Goal: Task Accomplishment & Management: Complete application form

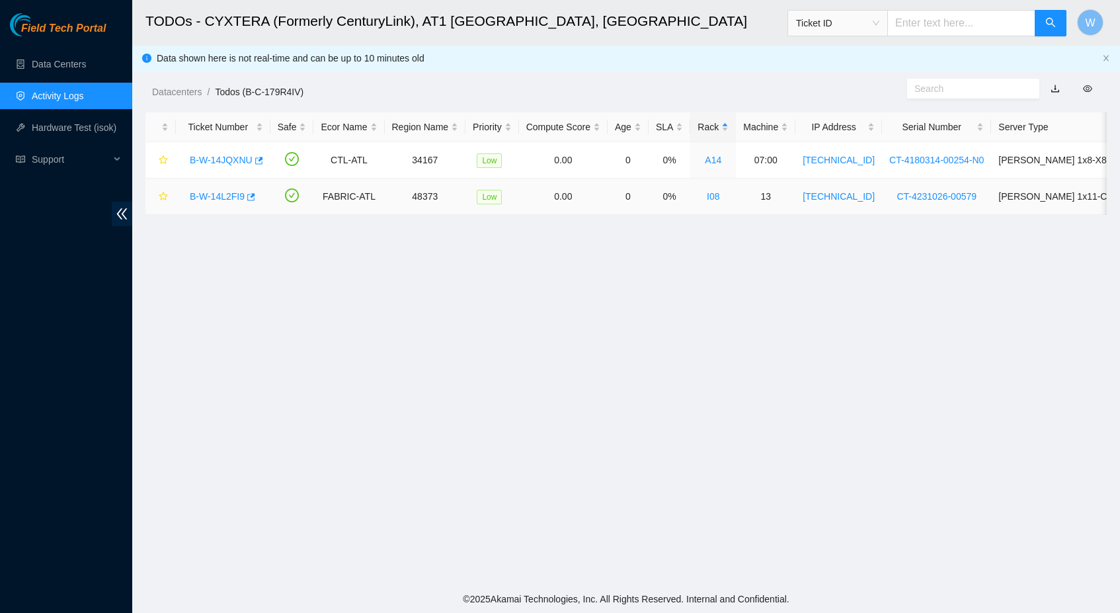
scroll to position [122, 0]
click at [238, 194] on link "B-W-14L2FI9" at bounding box center [217, 196] width 55 height 11
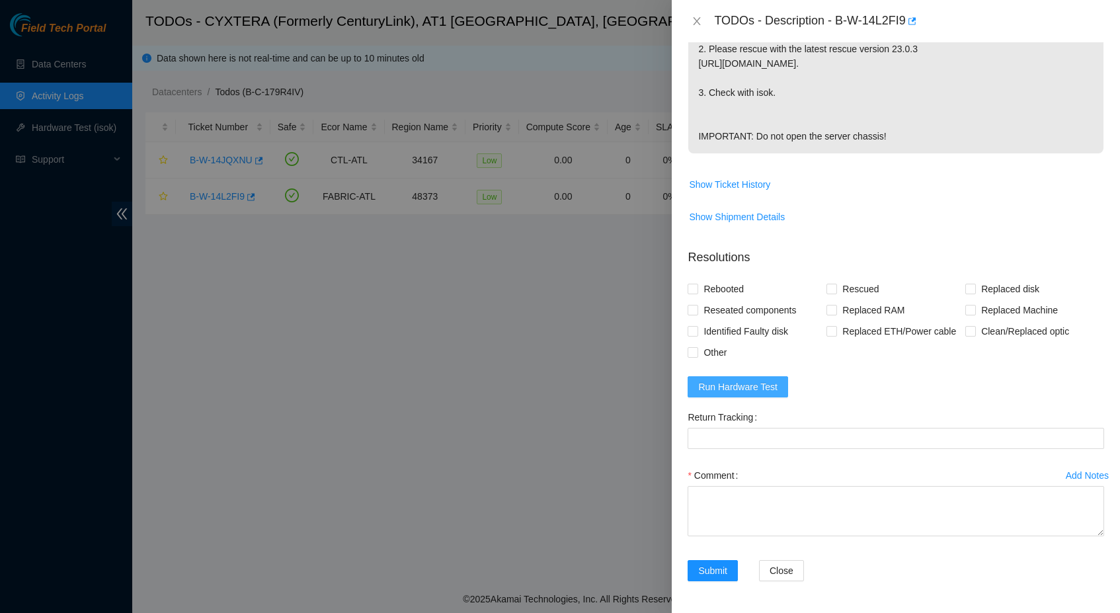
scroll to position [418, 0]
click at [743, 382] on span "Run Hardware Test" at bounding box center [737, 387] width 79 height 15
click at [733, 278] on span "Rebooted" at bounding box center [723, 288] width 51 height 21
click at [697, 284] on input "Rebooted" at bounding box center [692, 288] width 9 height 9
checkbox input "true"
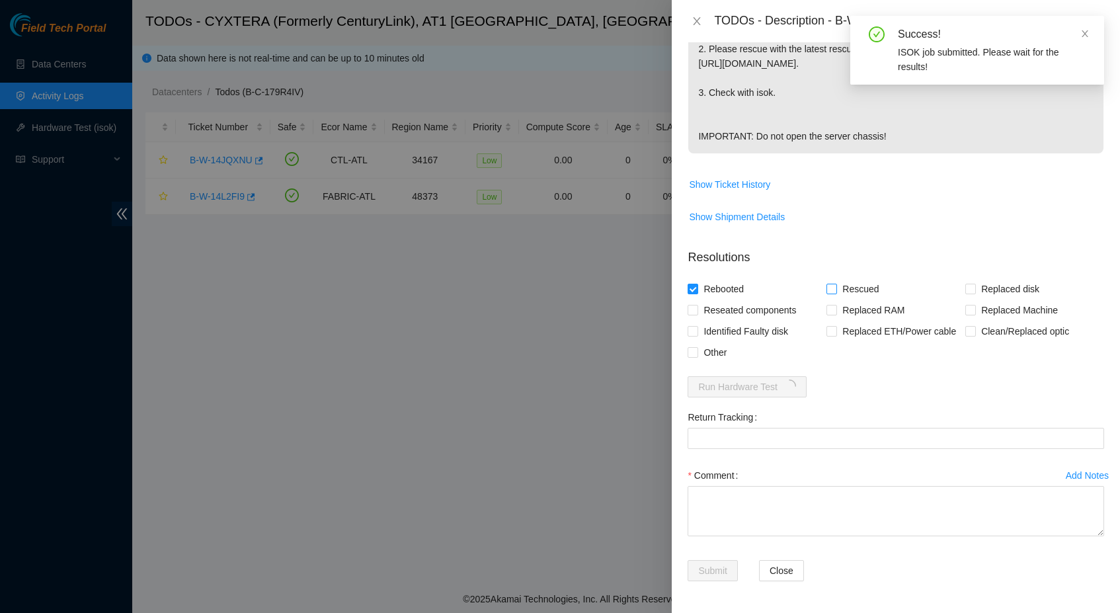
click at [833, 284] on input "Rescued" at bounding box center [831, 288] width 9 height 9
checkbox input "true"
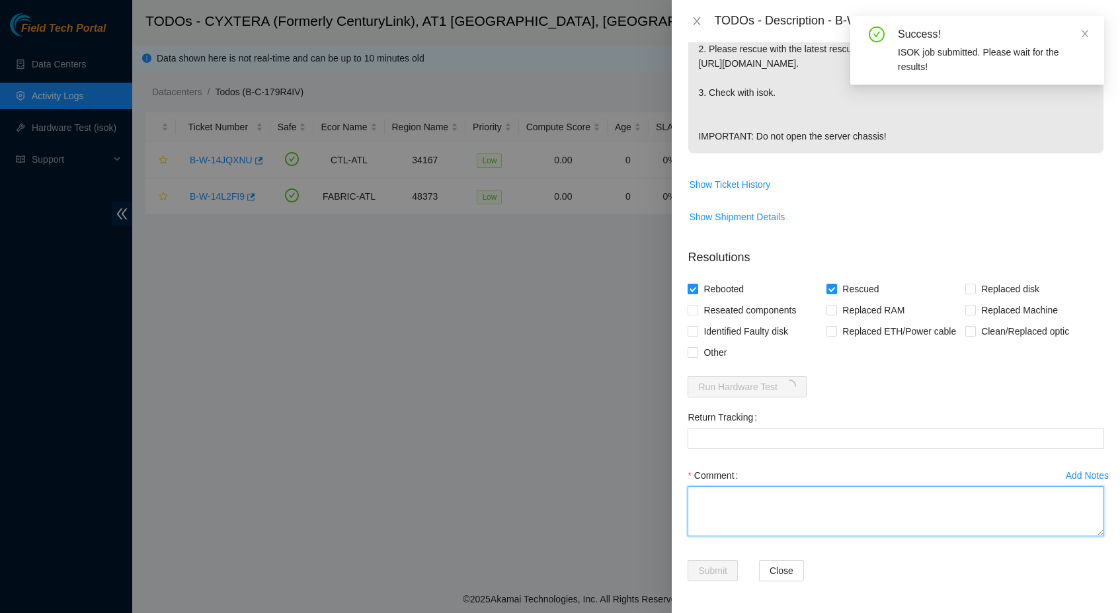
click at [729, 512] on textarea "Comment" at bounding box center [896, 511] width 417 height 50
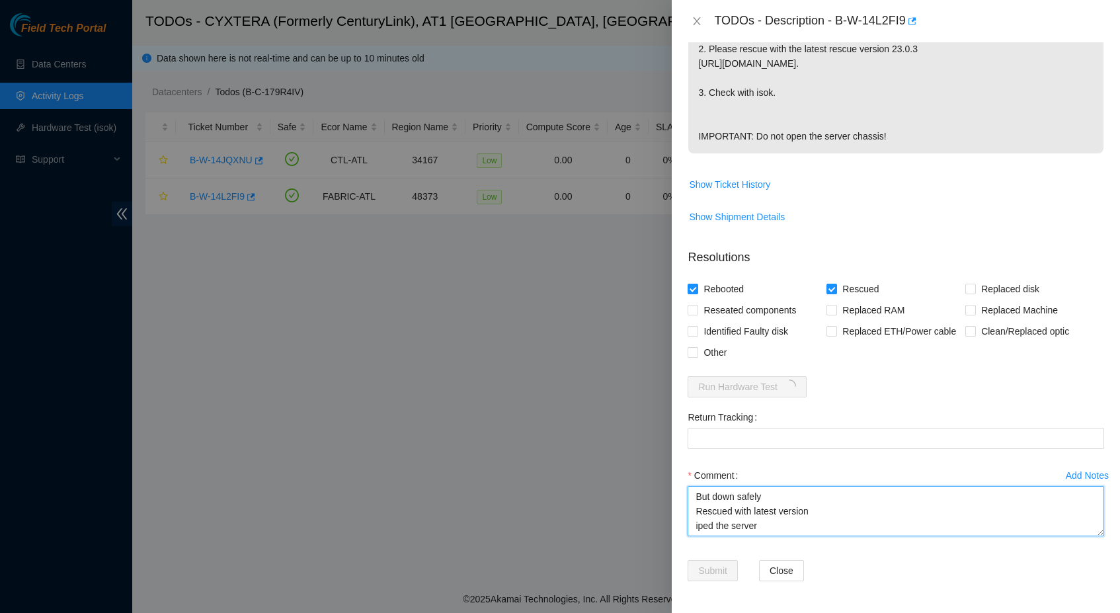
scroll to position [10, 0]
click at [716, 531] on textarea "But down safely Rescued with latest version iped the server Ranb isok -" at bounding box center [896, 511] width 417 height 50
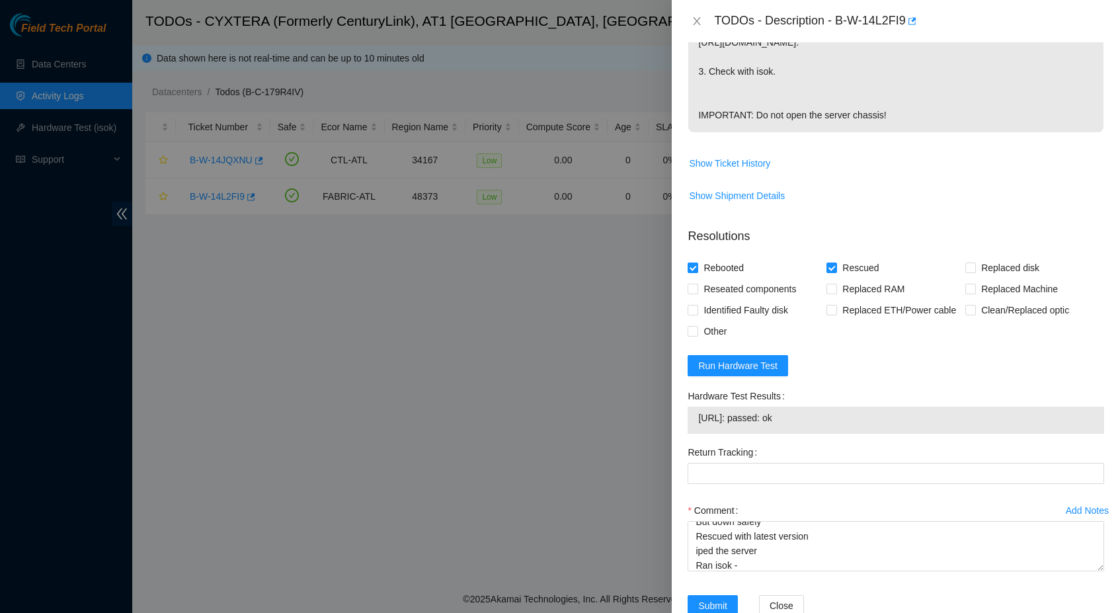
drag, startPoint x: 815, startPoint y: 440, endPoint x: 694, endPoint y: 444, distance: 121.1
click at [694, 434] on div "[URL]: passed: ok" at bounding box center [896, 420] width 417 height 27
copy tbody "[URL]: passed: ok"
click at [766, 571] on textarea "But down safely Rescued with latest version iped the server Ran isok -" at bounding box center [896, 546] width 417 height 50
paste textarea "[URL]: passed: ok"
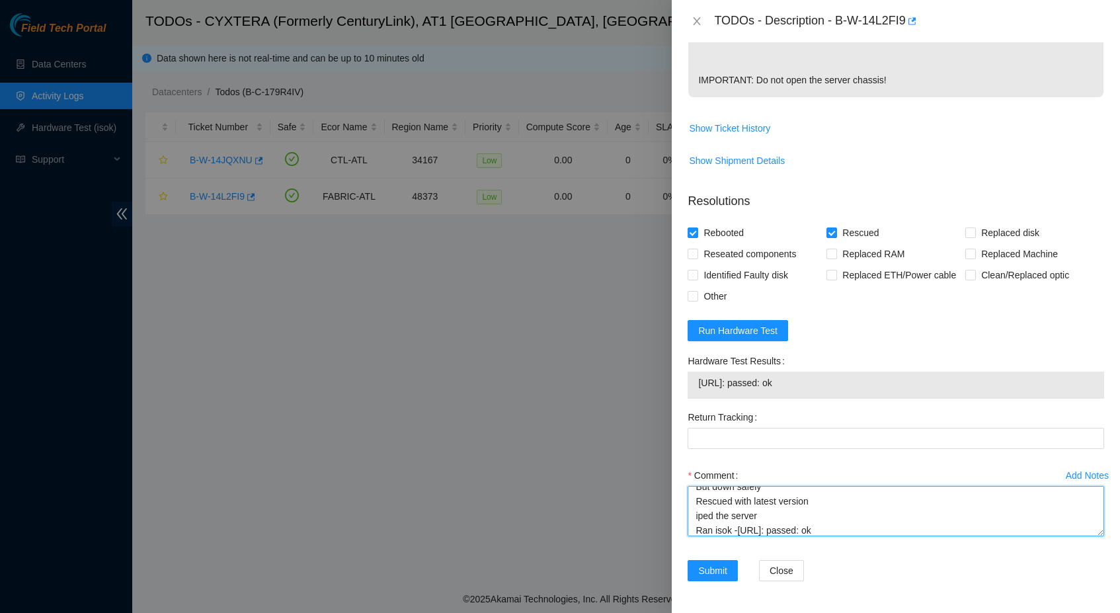
scroll to position [474, 0]
type textarea "But down safely Rescued with latest version iped the server Ran isok -[URL]: pa…"
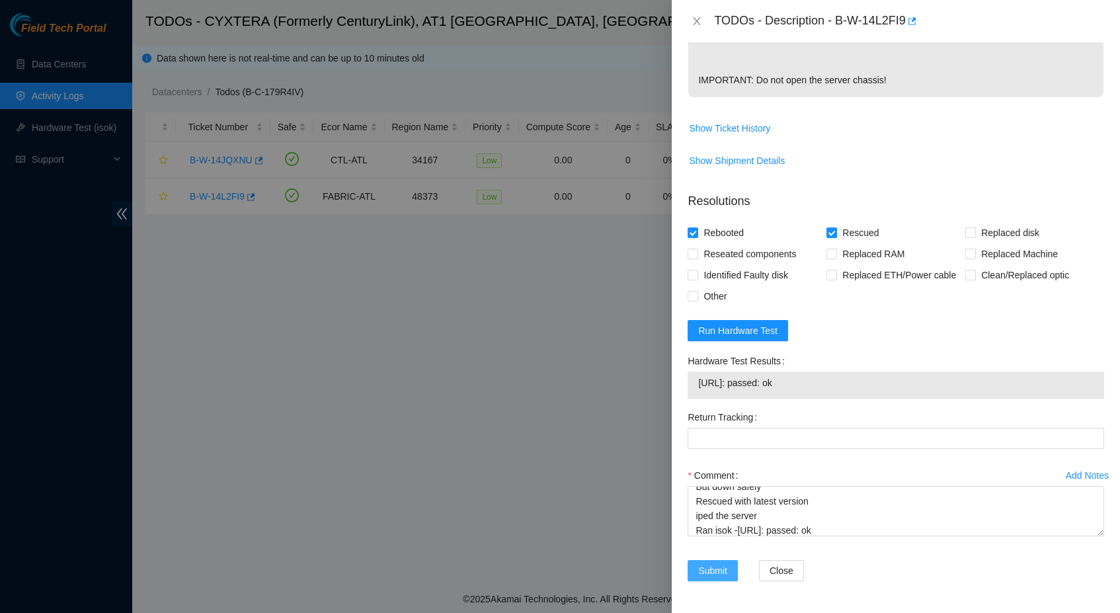
click at [719, 562] on button "Submit" at bounding box center [713, 570] width 50 height 21
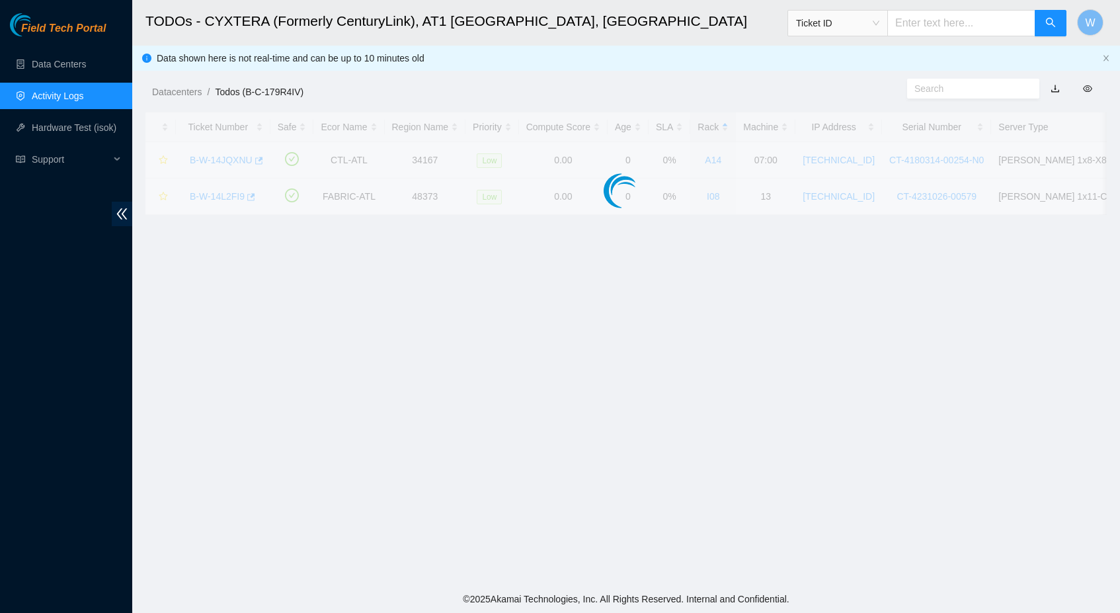
scroll to position [104, 0]
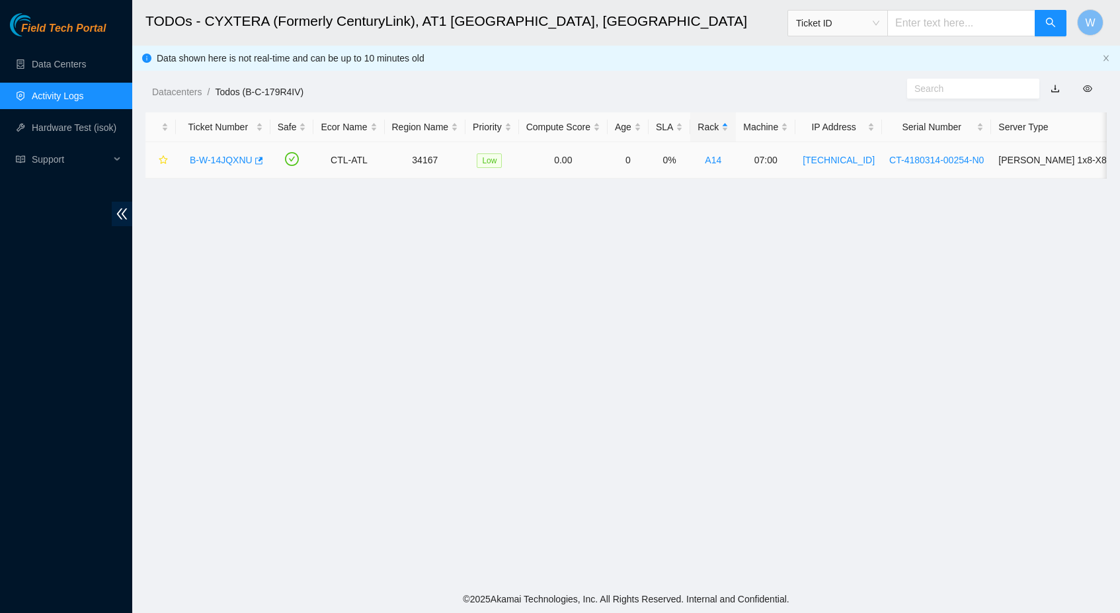
click at [233, 159] on link "B-W-14JQXNU" at bounding box center [221, 160] width 63 height 11
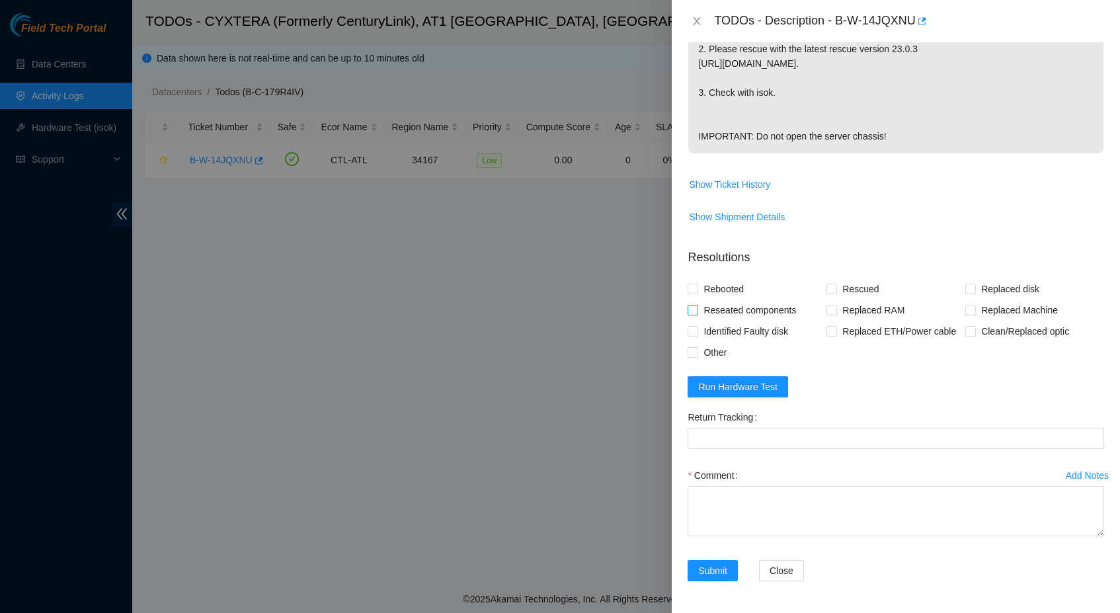
scroll to position [432, 0]
click at [818, 517] on textarea "Comment" at bounding box center [896, 511] width 417 height 50
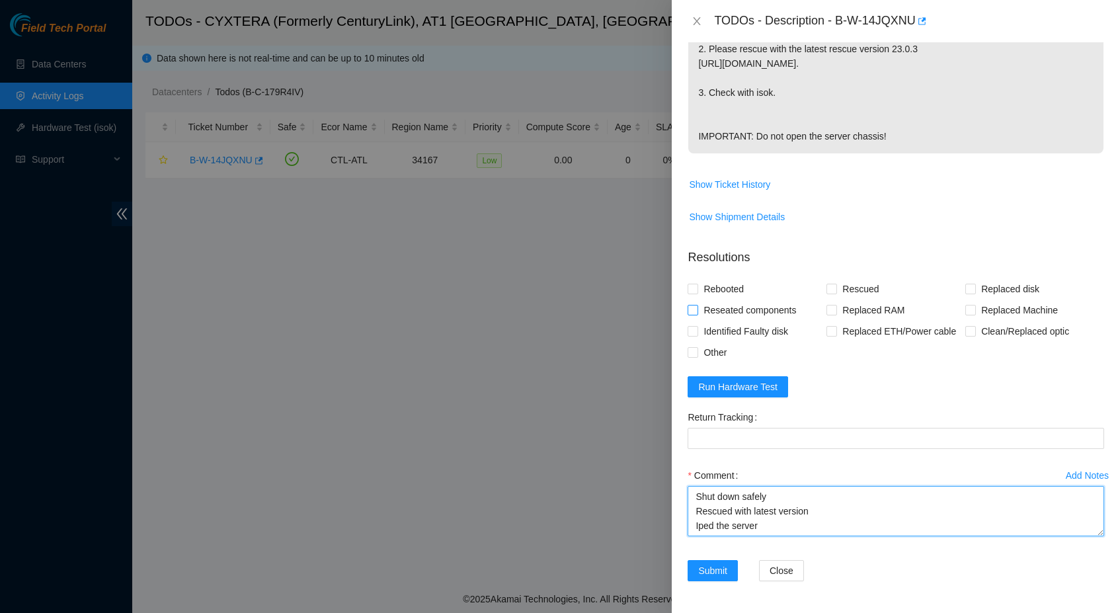
scroll to position [10, 0]
type textarea "Shut down safely Rescued with latest version Iped the server Ran isok -"
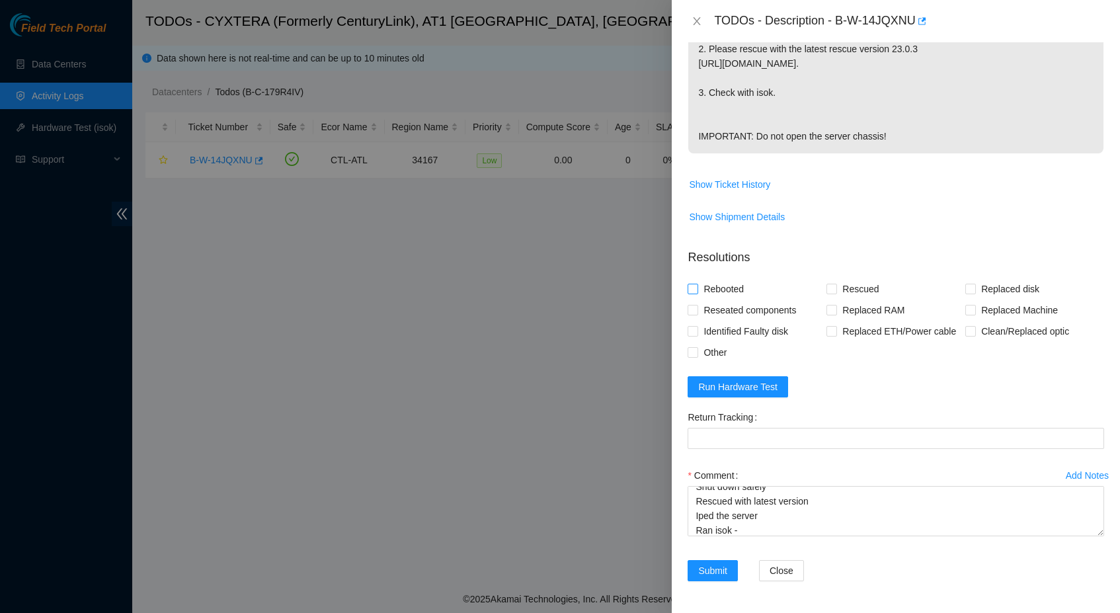
click at [715, 278] on span "Rebooted" at bounding box center [723, 288] width 51 height 21
click at [697, 284] on input "Rebooted" at bounding box center [692, 288] width 9 height 9
checkbox input "true"
click at [874, 278] on span "Rescued" at bounding box center [860, 288] width 47 height 21
click at [836, 284] on input "Rescued" at bounding box center [831, 288] width 9 height 9
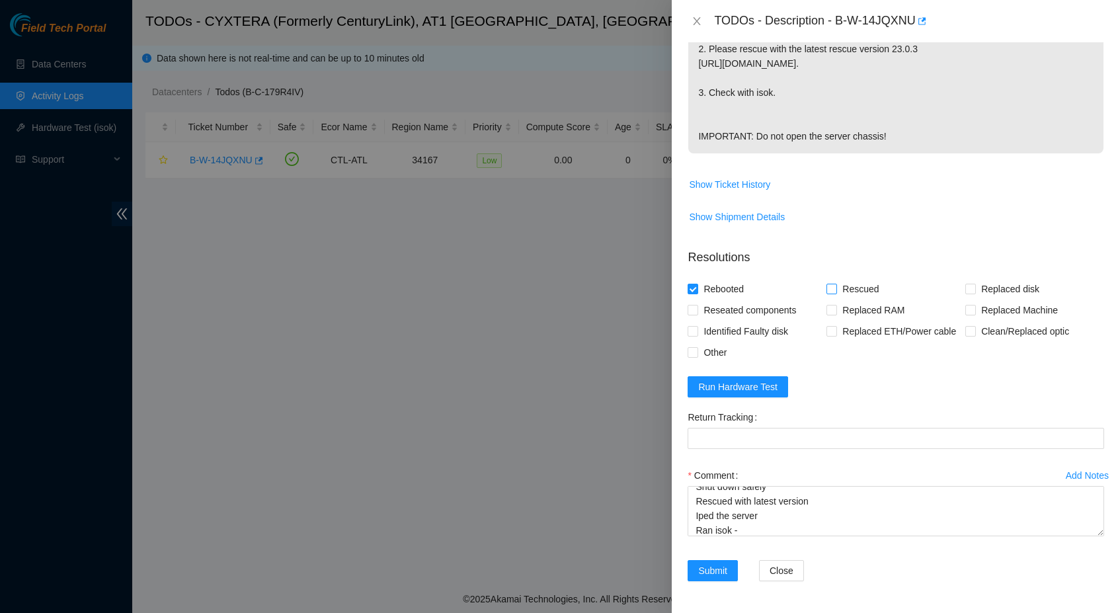
checkbox input "true"
click at [769, 393] on span "Run Hardware Test" at bounding box center [737, 387] width 79 height 15
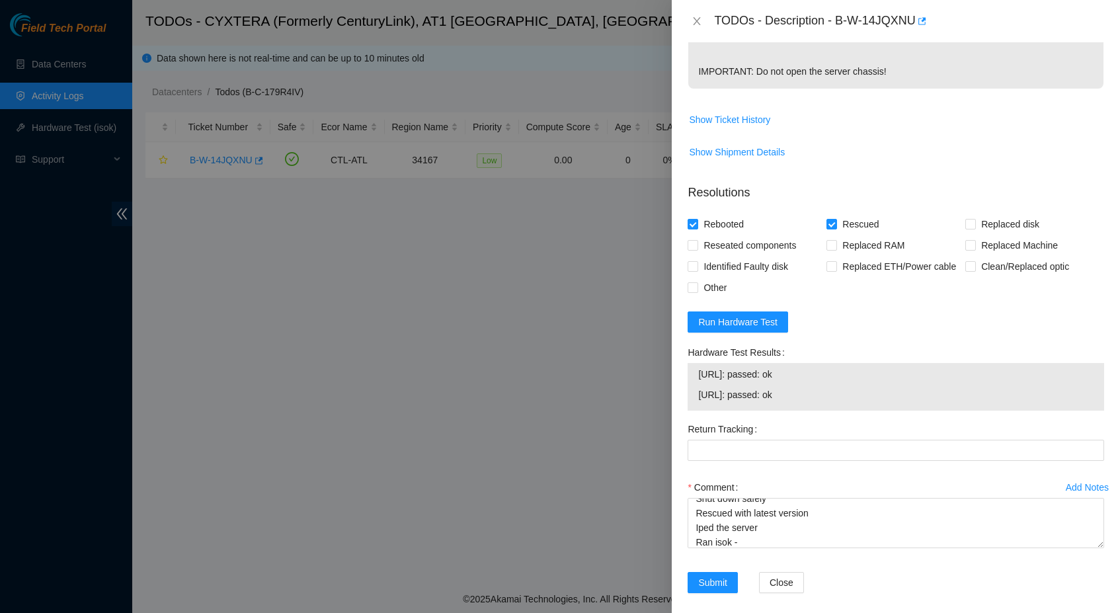
drag, startPoint x: 701, startPoint y: 439, endPoint x: 825, endPoint y: 437, distance: 123.7
click at [825, 382] on span "[URL]: passed: ok" at bounding box center [895, 374] width 395 height 15
copy span "[URL]: passed: ok"
click at [769, 548] on textarea "Shut down safely Rescued with latest version Iped the server Ran isok -" at bounding box center [896, 523] width 417 height 50
paste textarea "[URL]: passed: ok"
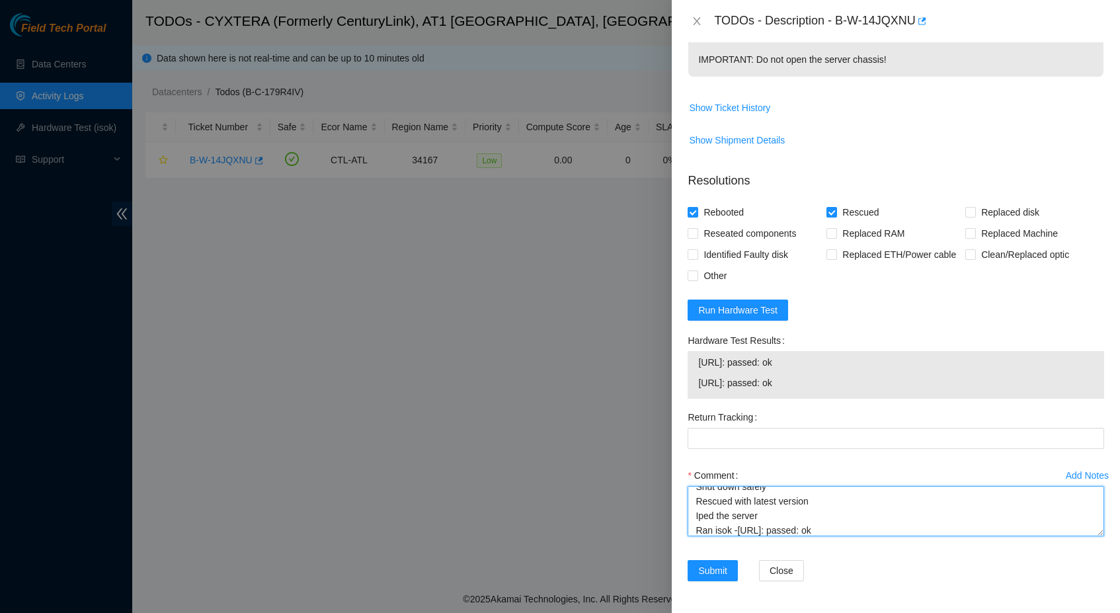
scroll to position [509, 0]
type textarea "Shut down safely Rescued with latest version Iped the server Ran isok -[URL]: p…"
click at [716, 559] on div "Add Notes Comment Shut down safely Rescued with latest version Iped the server …" at bounding box center [895, 512] width 427 height 95
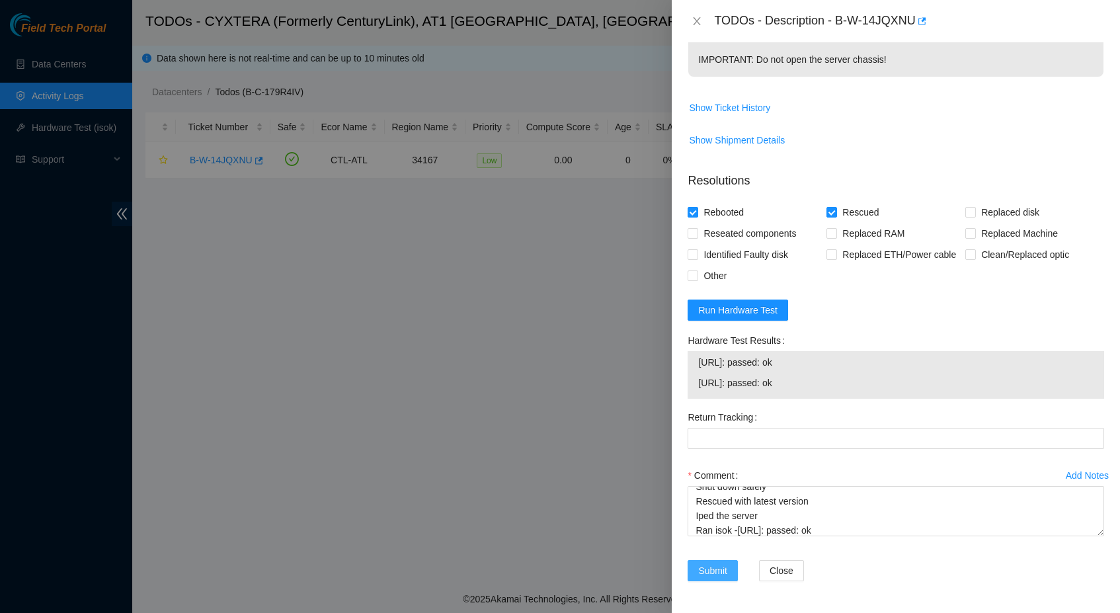
click at [716, 571] on span "Submit" at bounding box center [712, 570] width 29 height 15
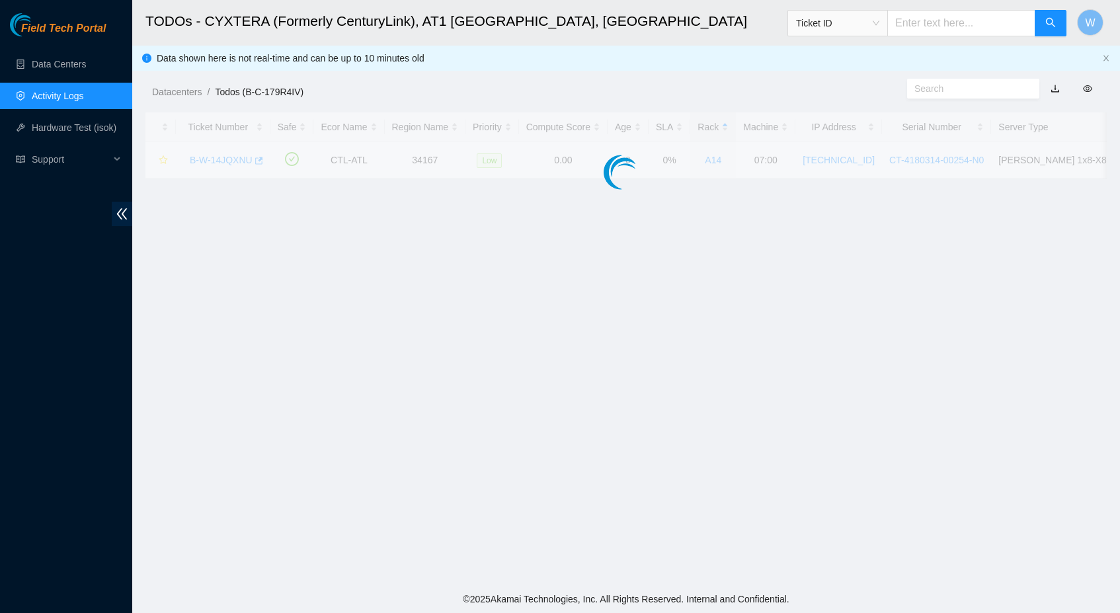
scroll to position [104, 0]
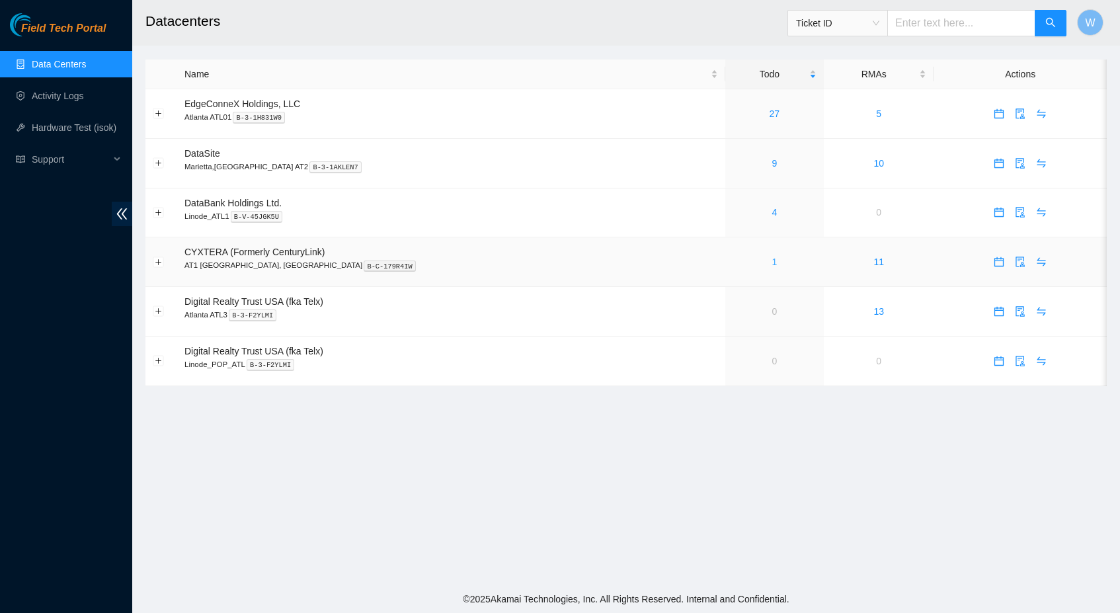
click at [772, 260] on link "1" at bounding box center [774, 262] width 5 height 11
